Goal: Transaction & Acquisition: Purchase product/service

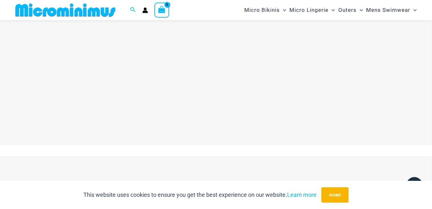
scroll to position [26, 0]
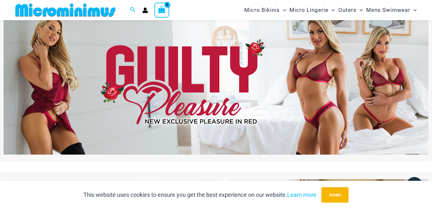
click at [305, 98] on img at bounding box center [216, 82] width 425 height 144
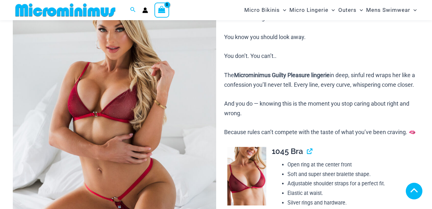
scroll to position [319, 0]
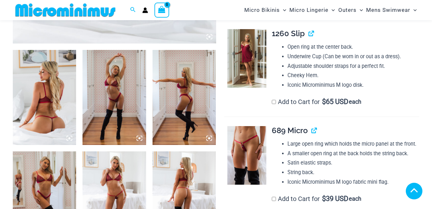
click at [256, 67] on img at bounding box center [246, 58] width 39 height 58
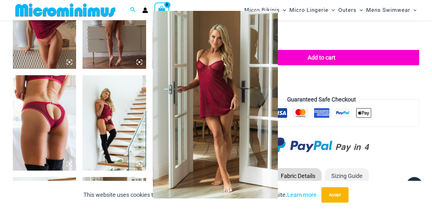
scroll to position [639, 0]
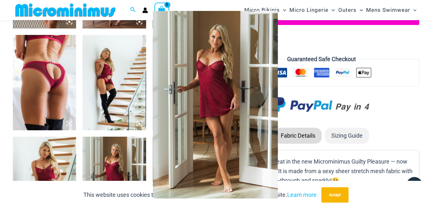
click at [119, 88] on div at bounding box center [216, 104] width 432 height 209
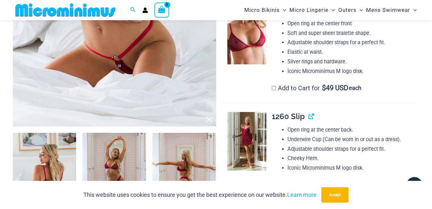
scroll to position [224, 0]
